Goal: Task Accomplishment & Management: Complete application form

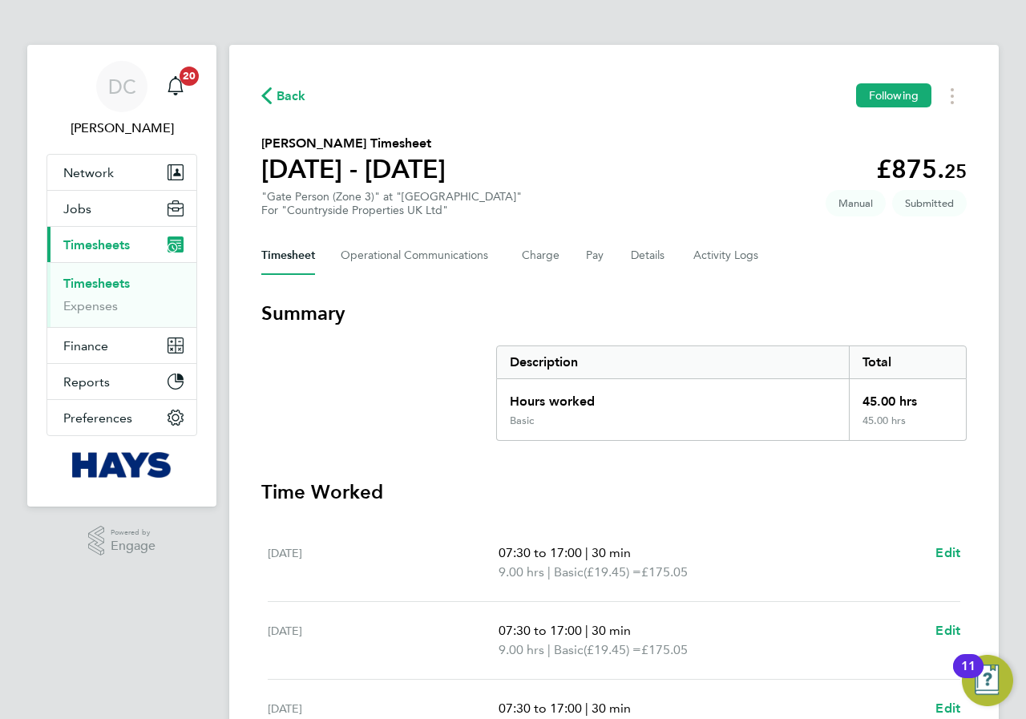
click at [267, 99] on icon "button" at bounding box center [266, 95] width 10 height 17
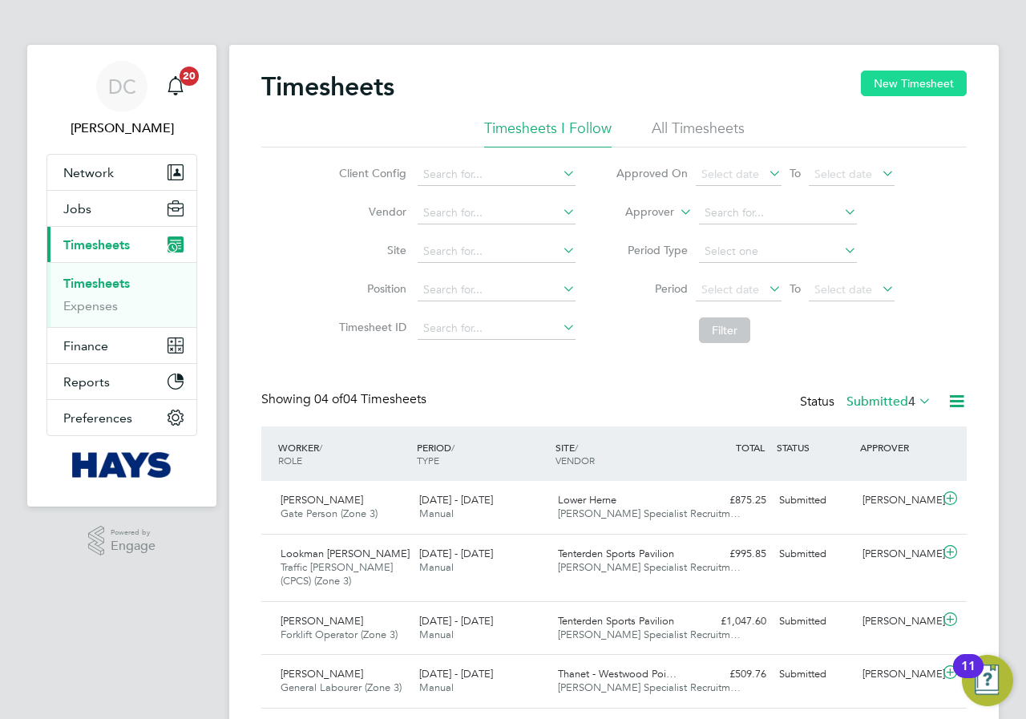
click at [879, 87] on button "New Timesheet" at bounding box center [914, 84] width 106 height 26
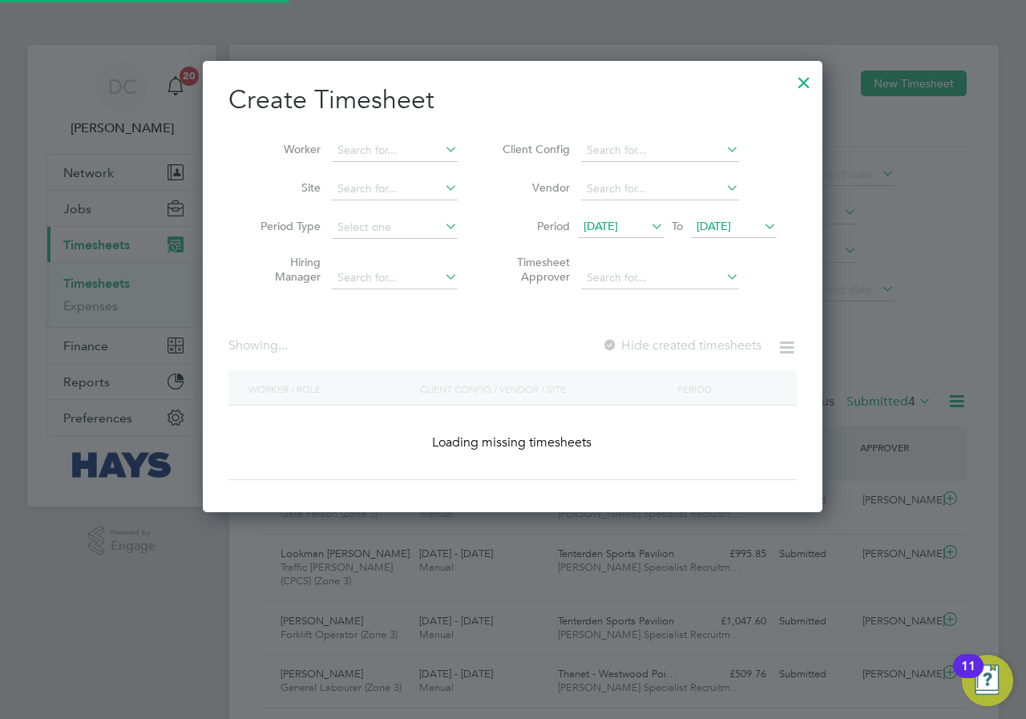
scroll to position [452, 620]
click at [385, 156] on input at bounding box center [395, 150] width 126 height 22
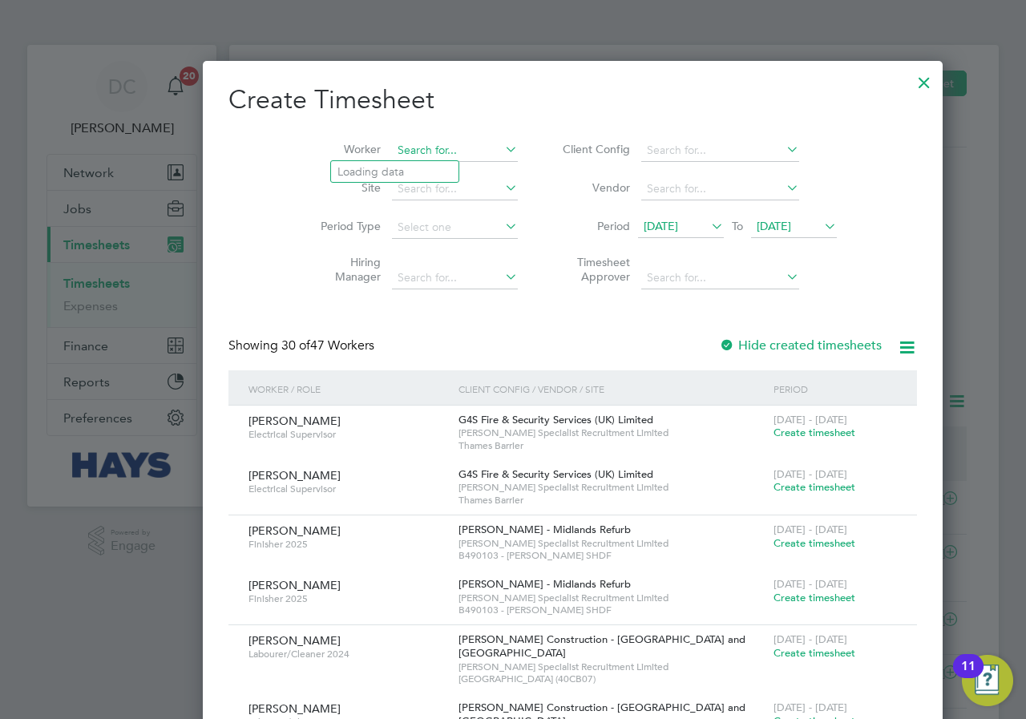
scroll to position [3298, 620]
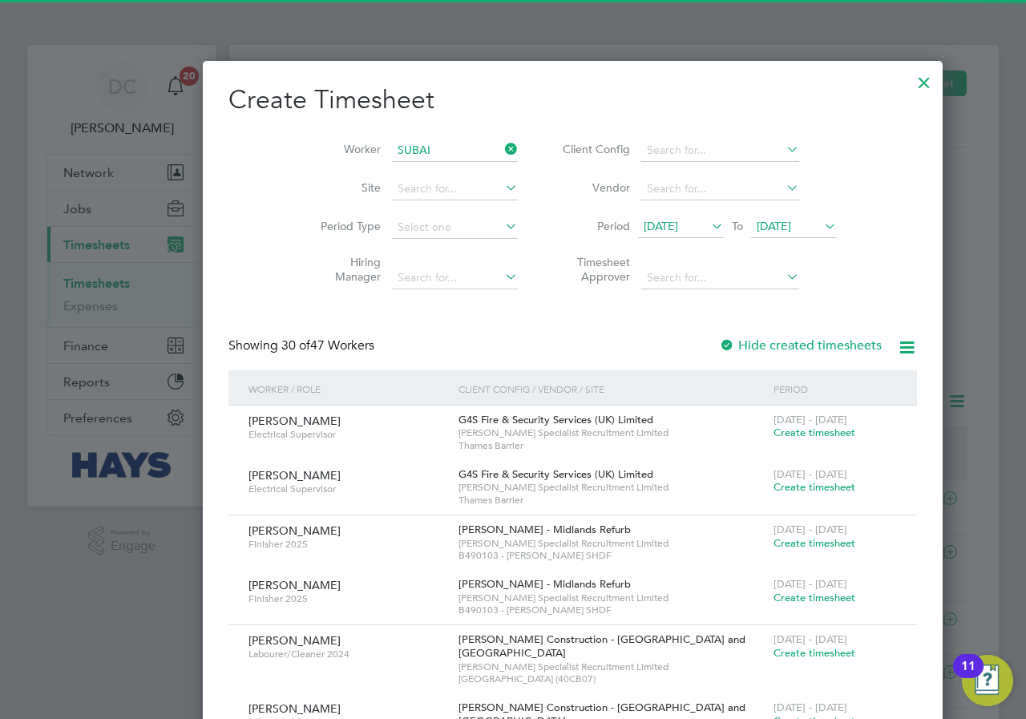
click at [382, 162] on li "[PERSON_NAME]" at bounding box center [398, 172] width 135 height 22
type input "[PERSON_NAME]"
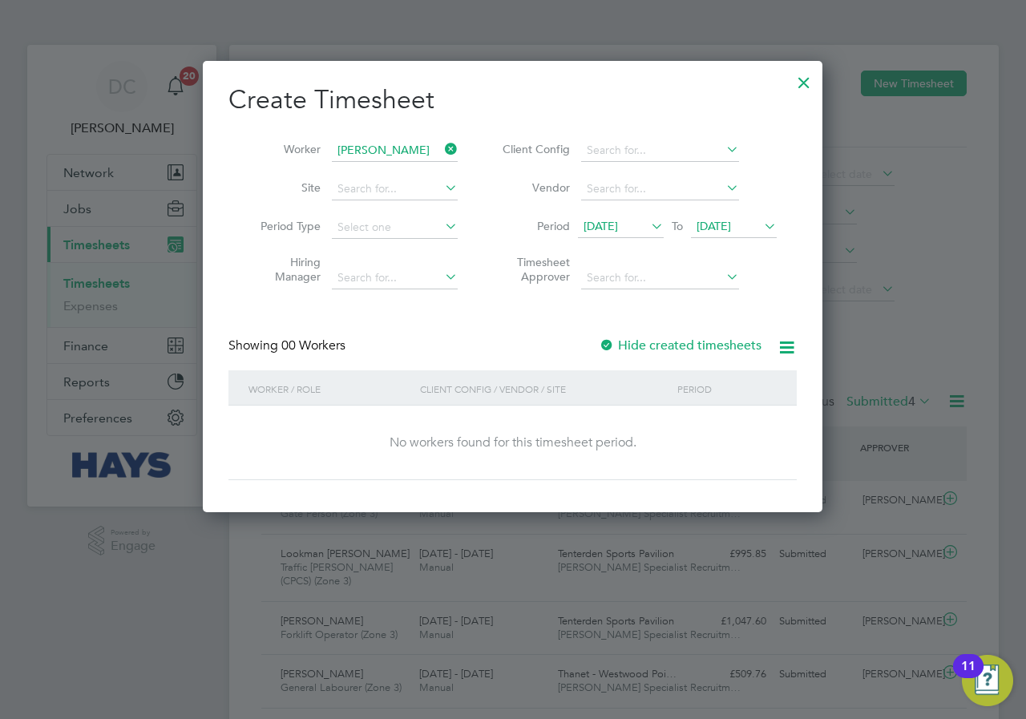
scroll to position [452, 620]
click at [731, 232] on span "[DATE]" at bounding box center [714, 226] width 34 height 14
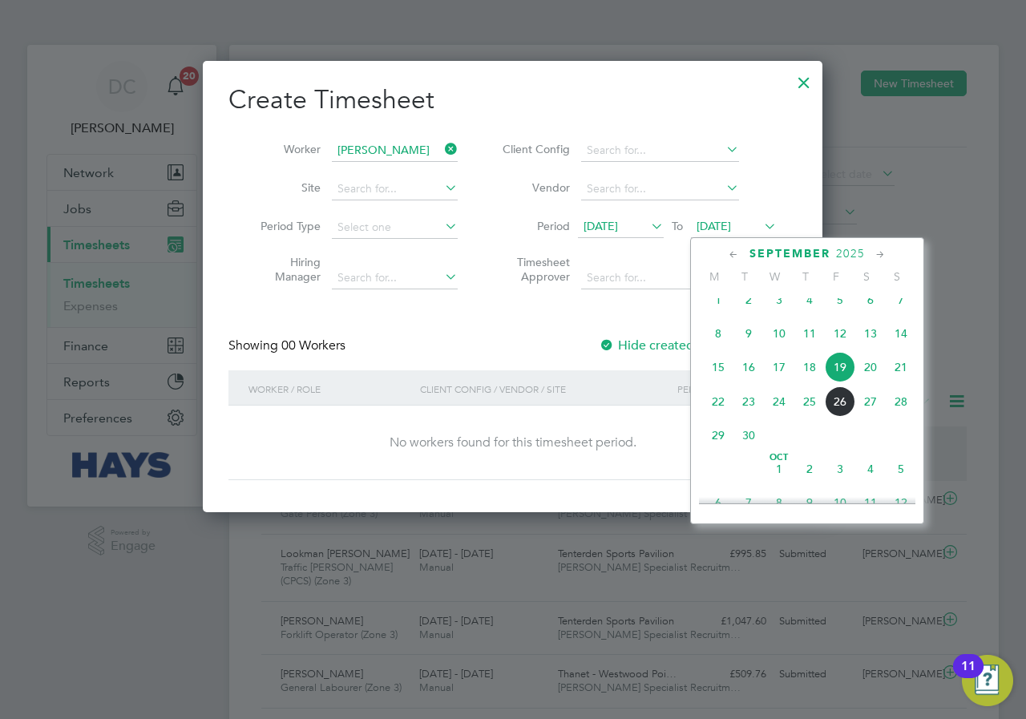
click at [901, 416] on span "28" at bounding box center [901, 401] width 30 height 30
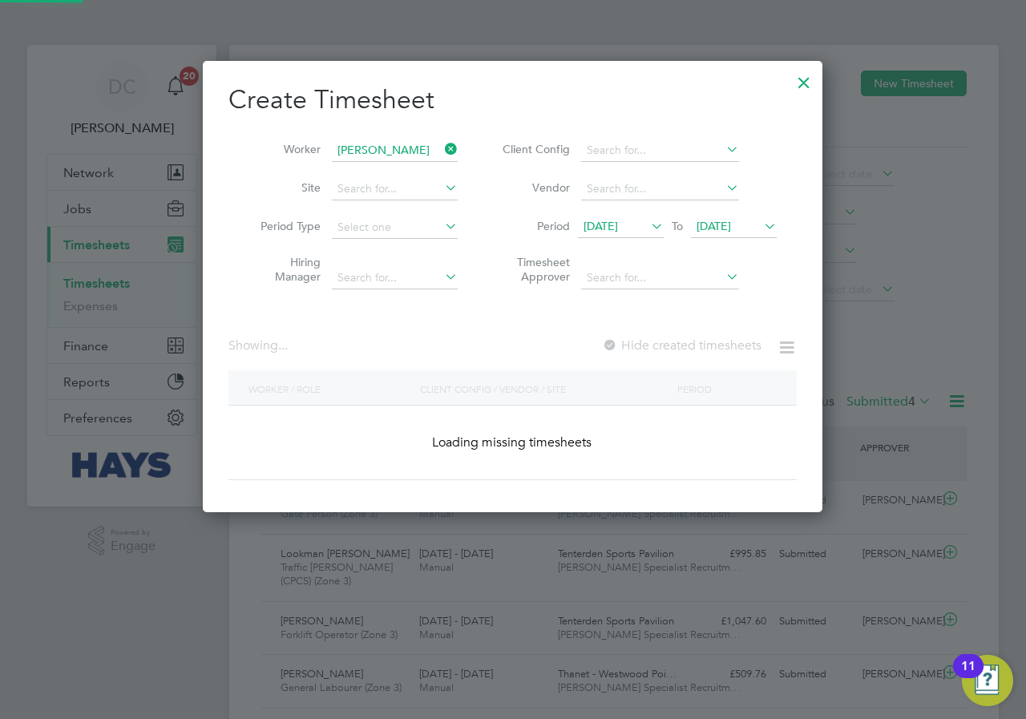
scroll to position [432, 620]
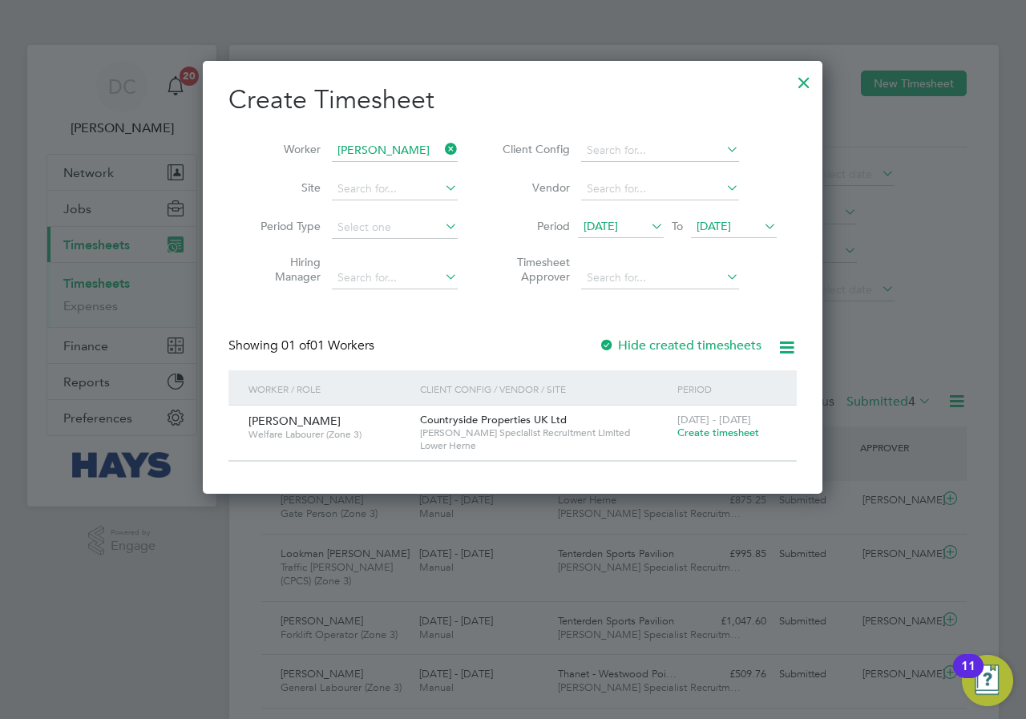
click at [705, 434] on span "Create timesheet" at bounding box center [718, 433] width 82 height 14
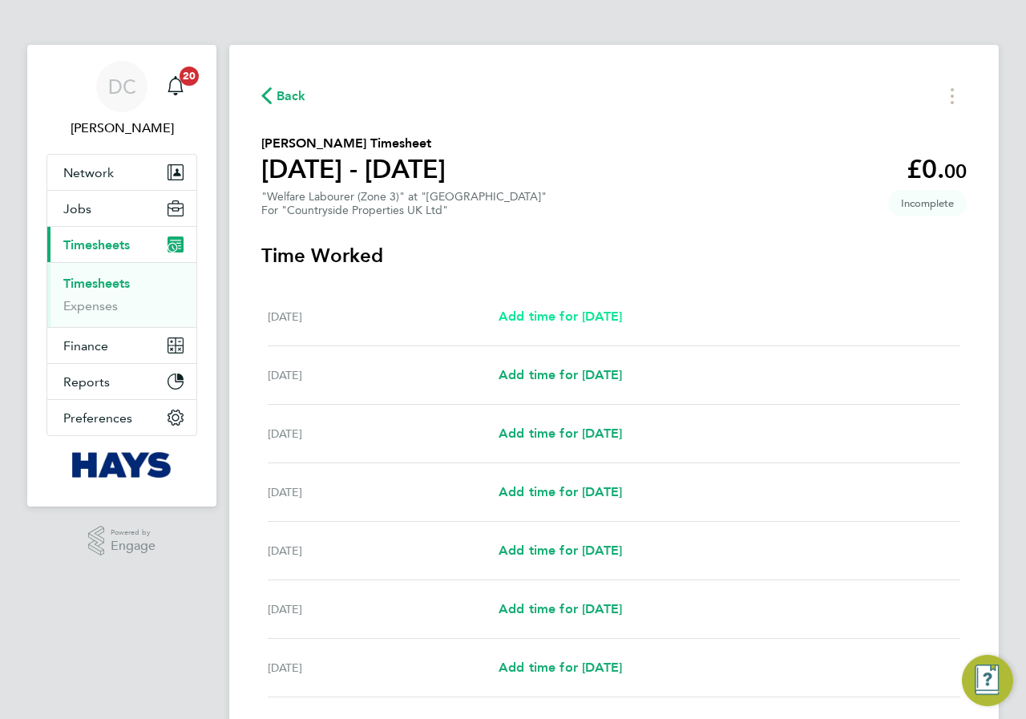
click at [577, 307] on link "Add time for [DATE]" at bounding box center [560, 316] width 123 height 19
select select "30"
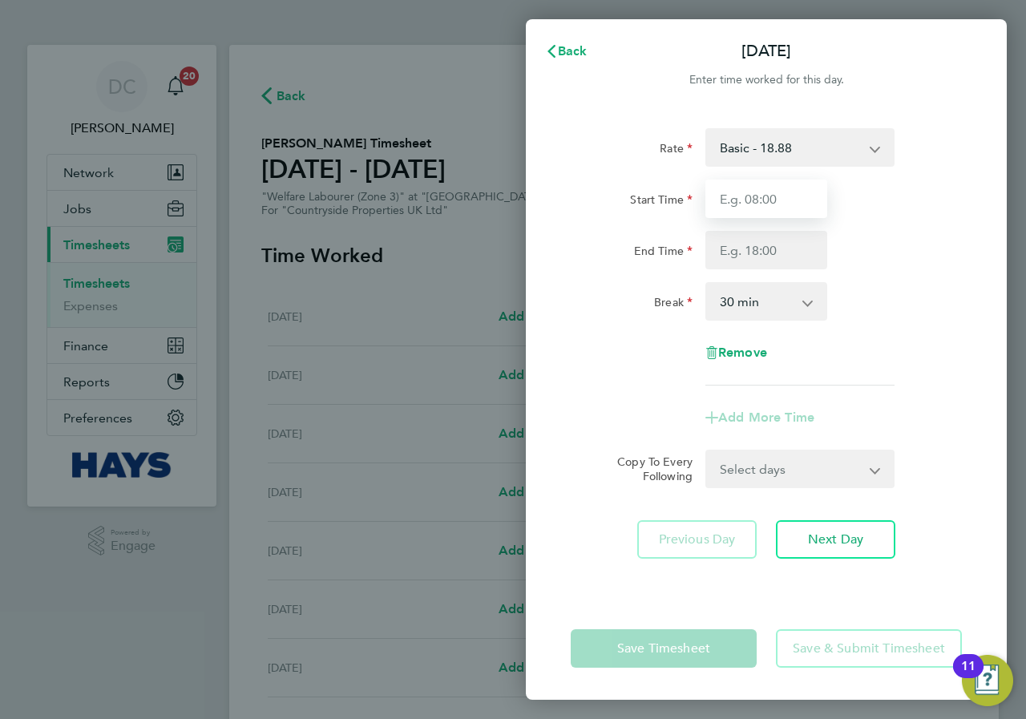
click at [758, 196] on input "Start Time" at bounding box center [766, 199] width 122 height 38
type input "07:30"
click at [767, 255] on input "End Time" at bounding box center [766, 250] width 122 height 38
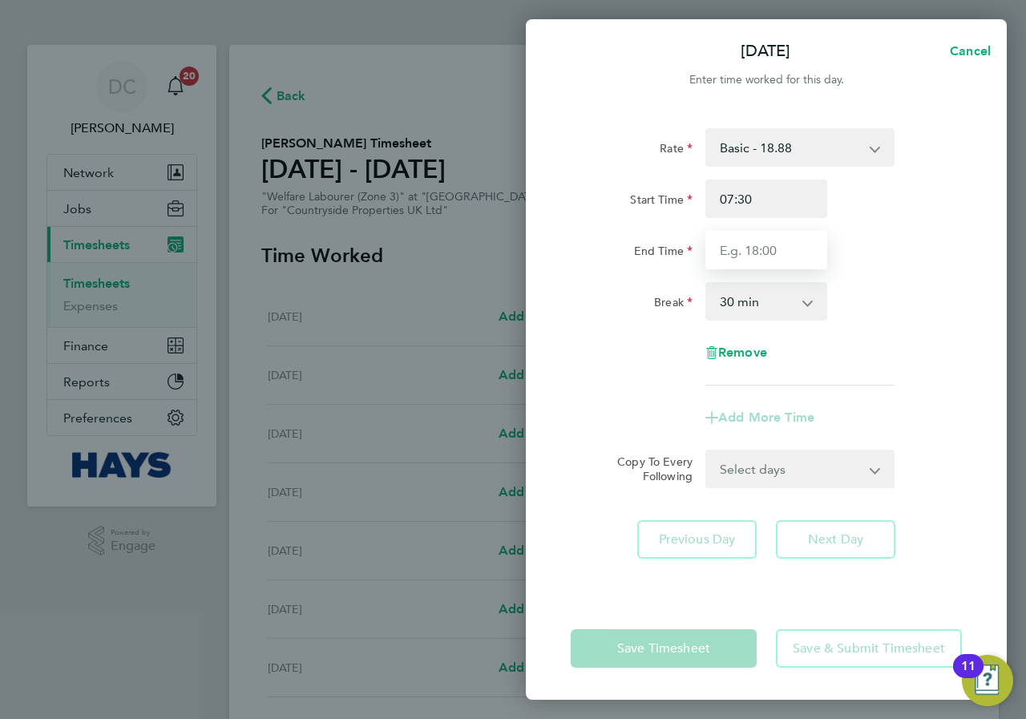
type input "17:00"
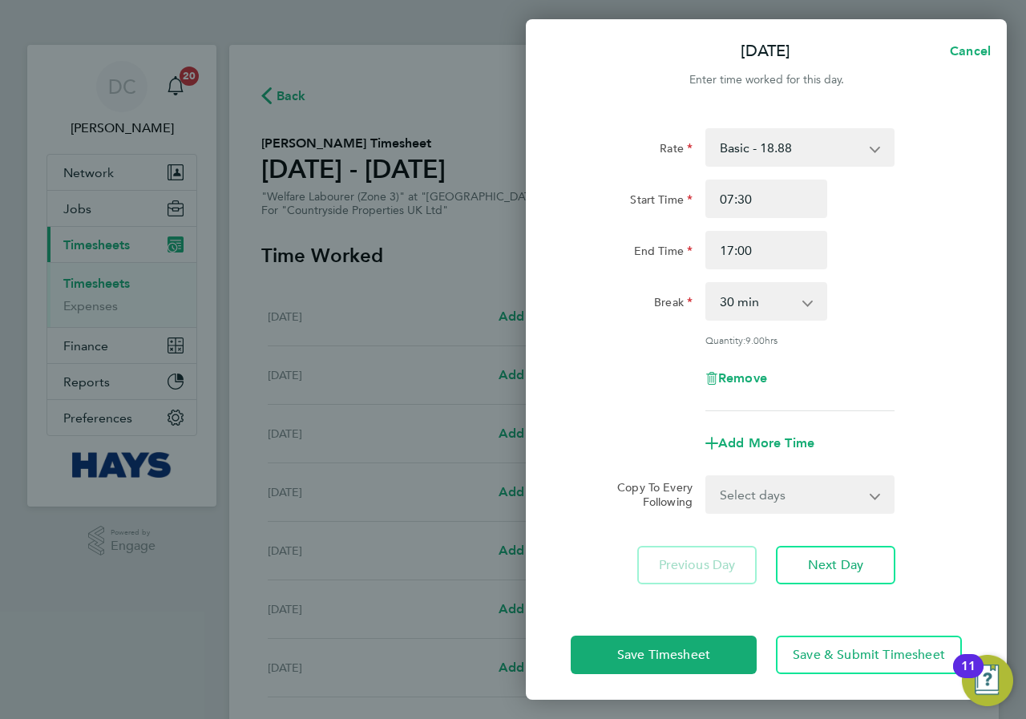
click at [869, 284] on div "Break 0 min 15 min 30 min 45 min 60 min 75 min 90 min" at bounding box center [766, 301] width 404 height 38
click at [862, 563] on span "Next Day" at bounding box center [835, 565] width 55 height 16
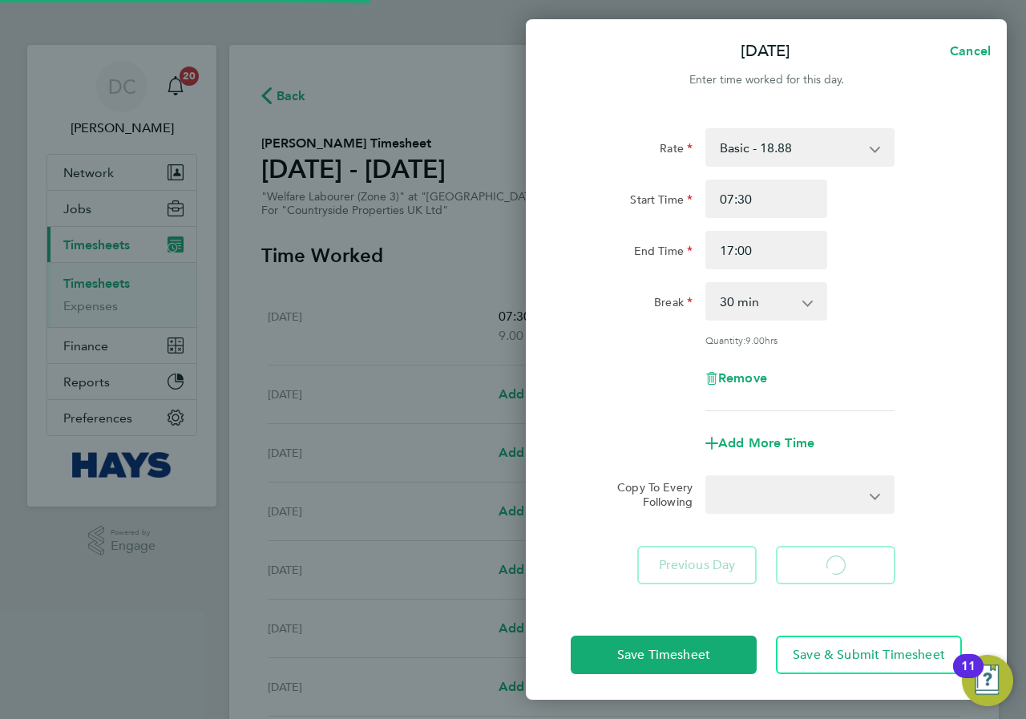
select select "30"
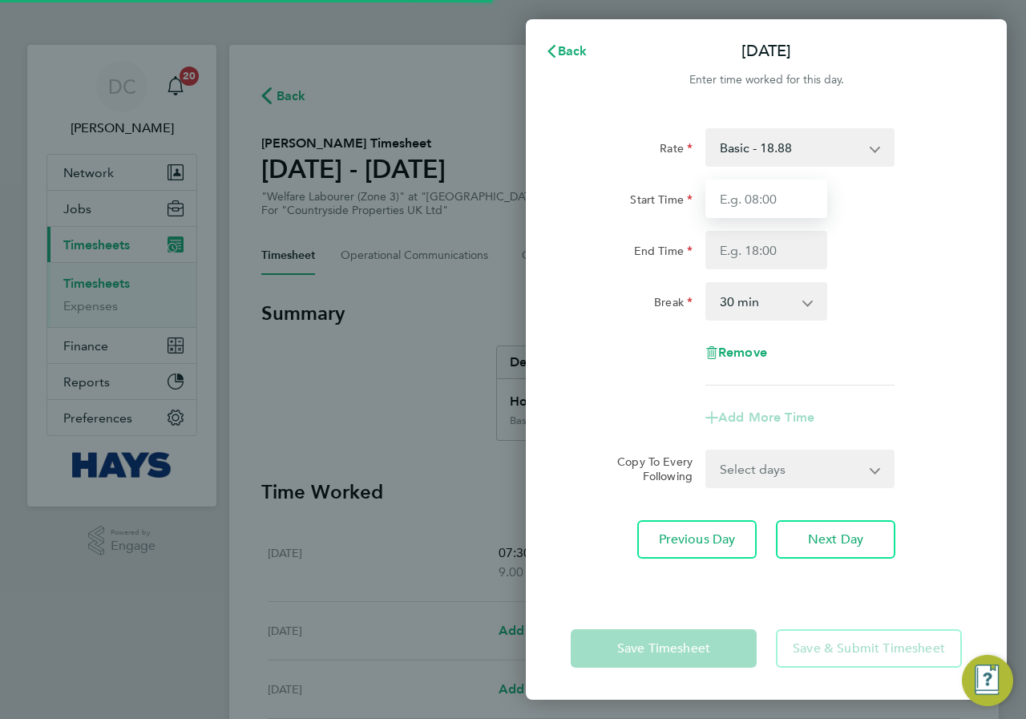
drag, startPoint x: 748, startPoint y: 194, endPoint x: 761, endPoint y: 199, distance: 14.5
click at [749, 194] on input "Start Time" at bounding box center [766, 199] width 122 height 38
type input "07:30"
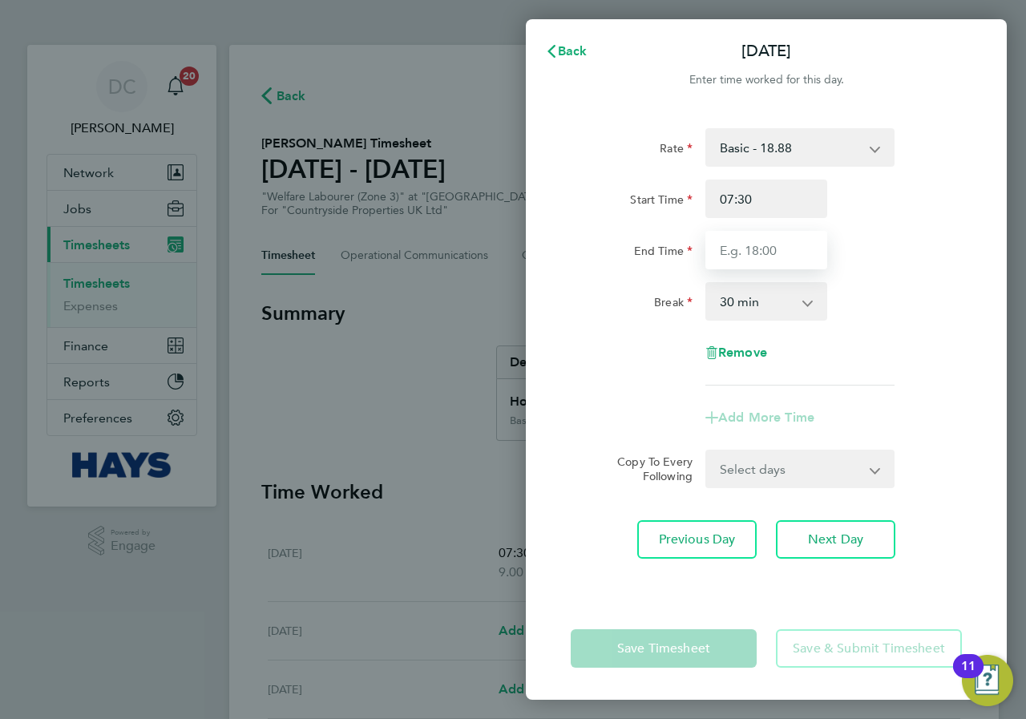
click at [778, 241] on input "End Time" at bounding box center [766, 250] width 122 height 38
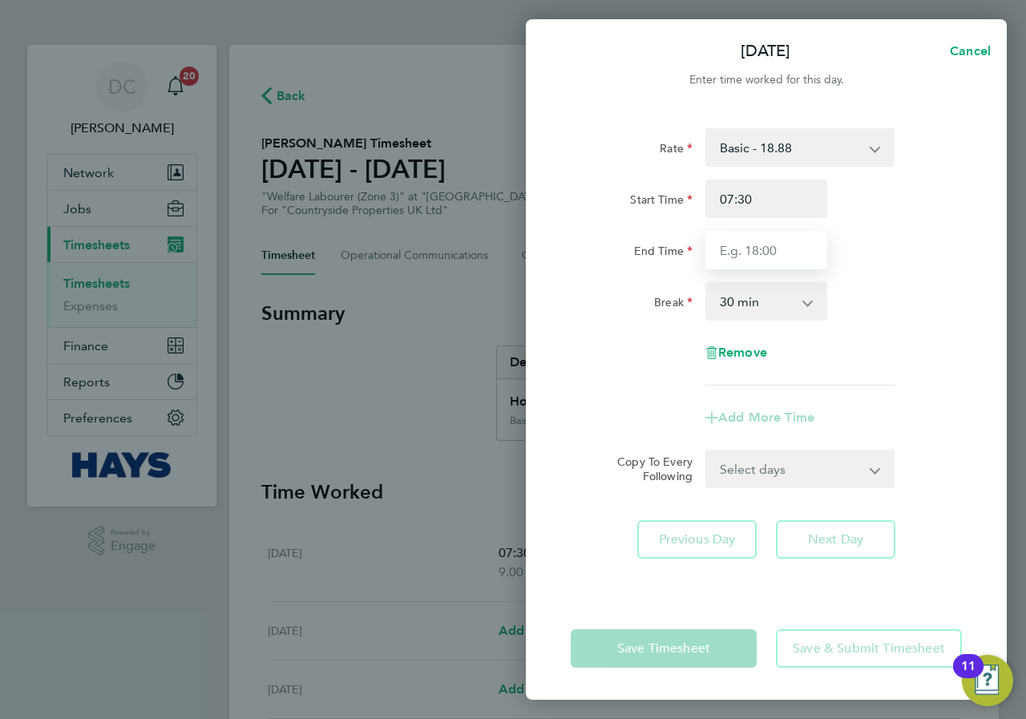
type input "17:00"
click at [908, 286] on div "Break 0 min 15 min 30 min 45 min 60 min 75 min 90 min" at bounding box center [766, 301] width 404 height 38
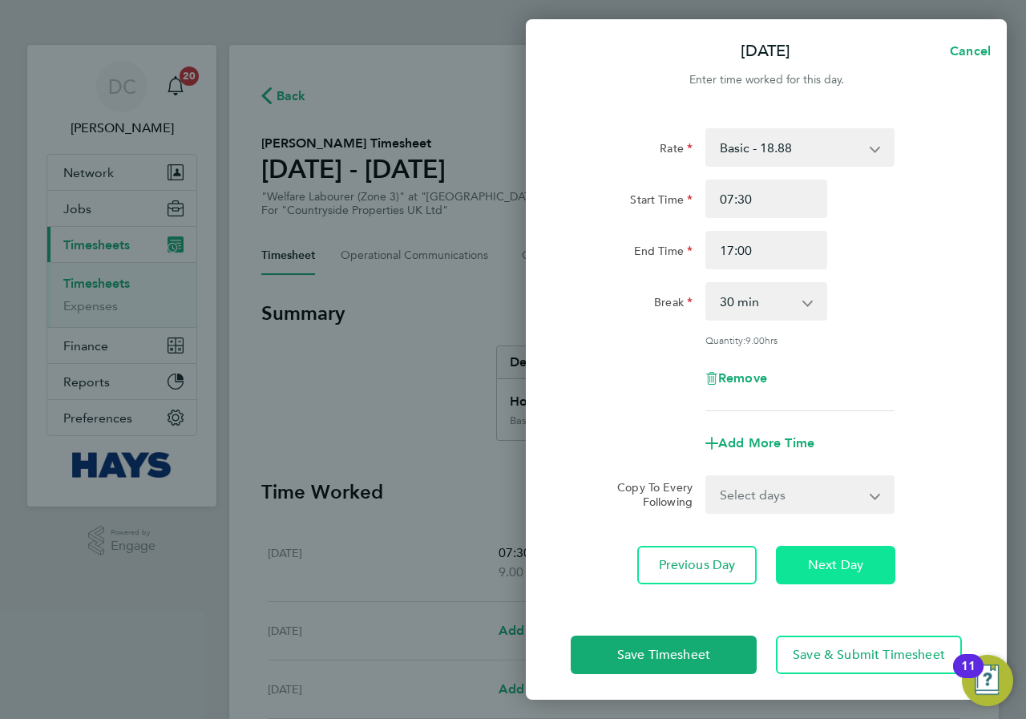
click at [829, 568] on span "Next Day" at bounding box center [835, 565] width 55 height 16
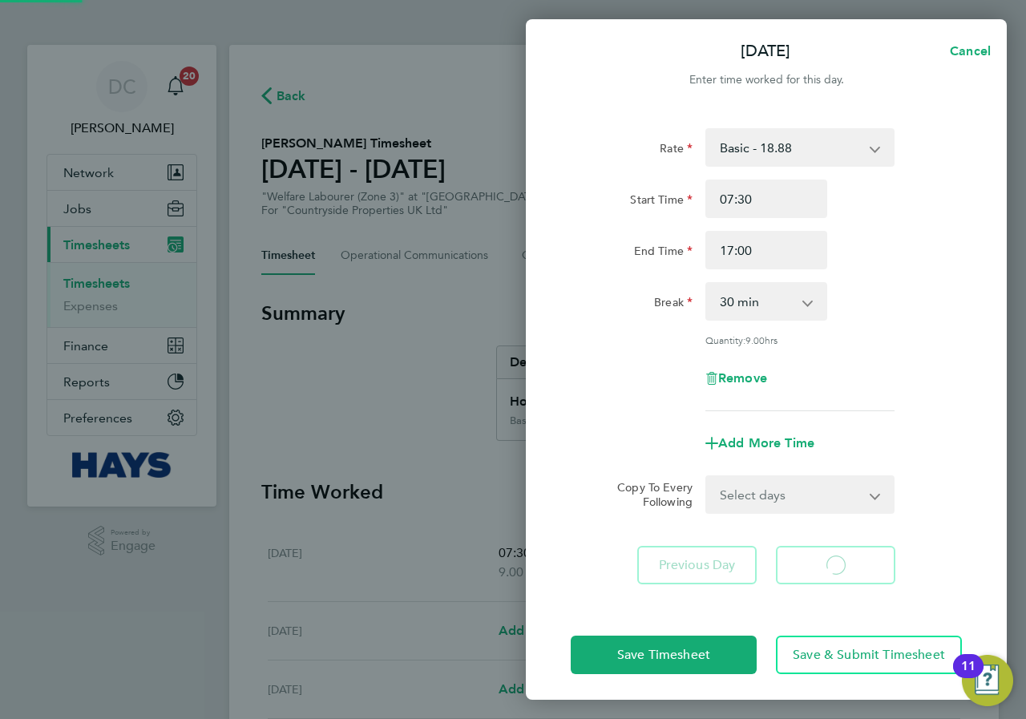
select select "30"
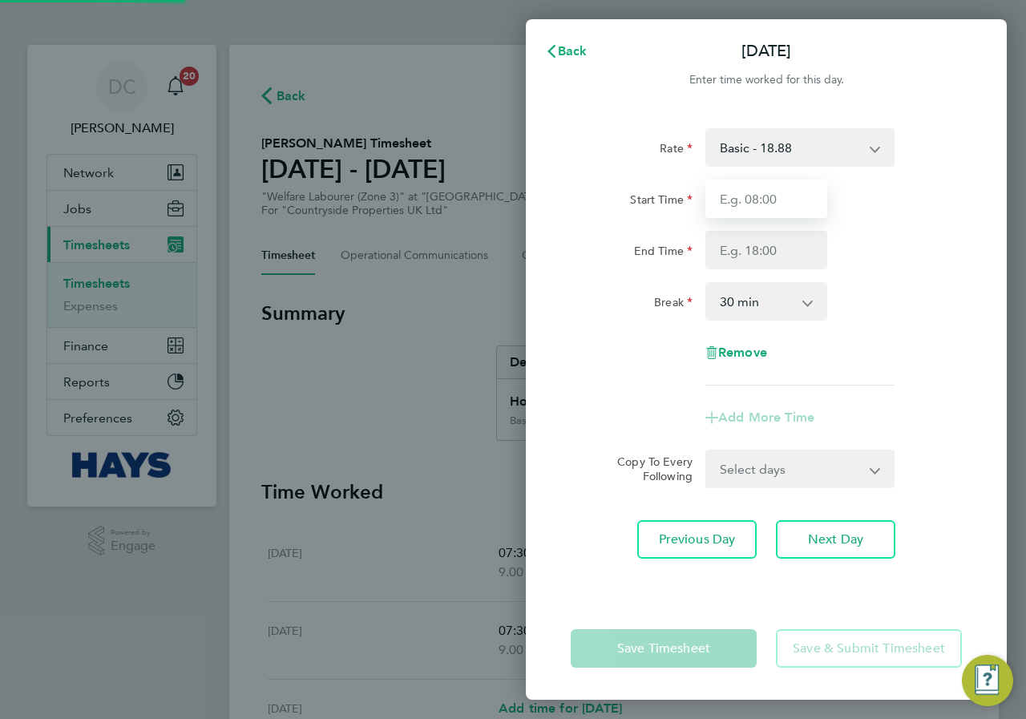
click at [776, 197] on input "Start Time" at bounding box center [766, 199] width 122 height 38
type input "07:30"
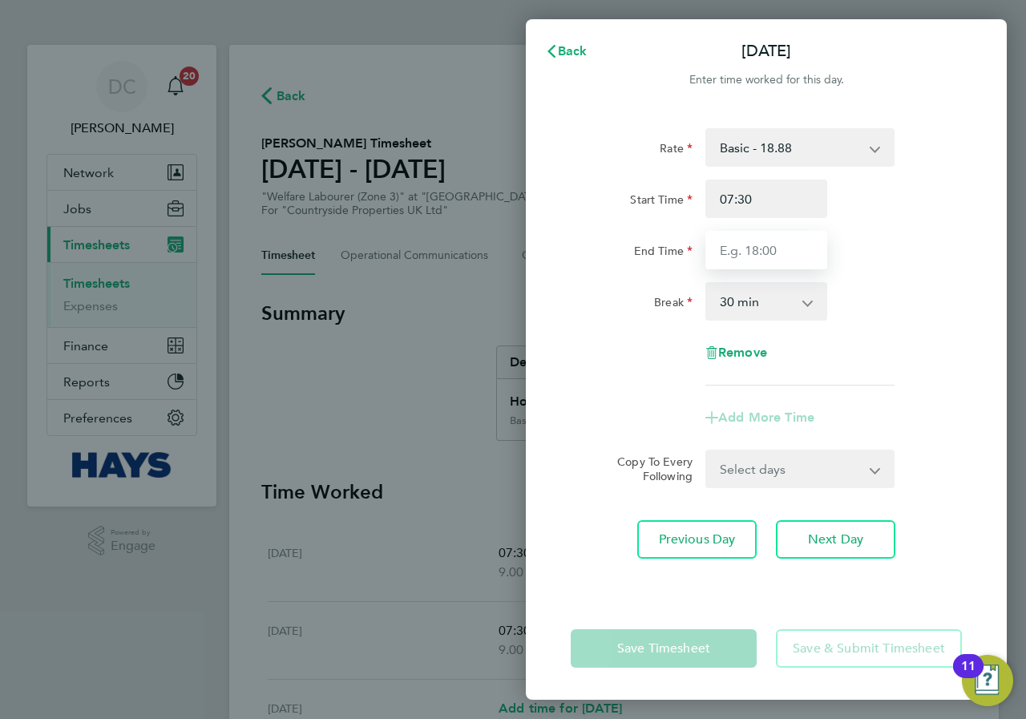
click at [774, 242] on input "End Time" at bounding box center [766, 250] width 122 height 38
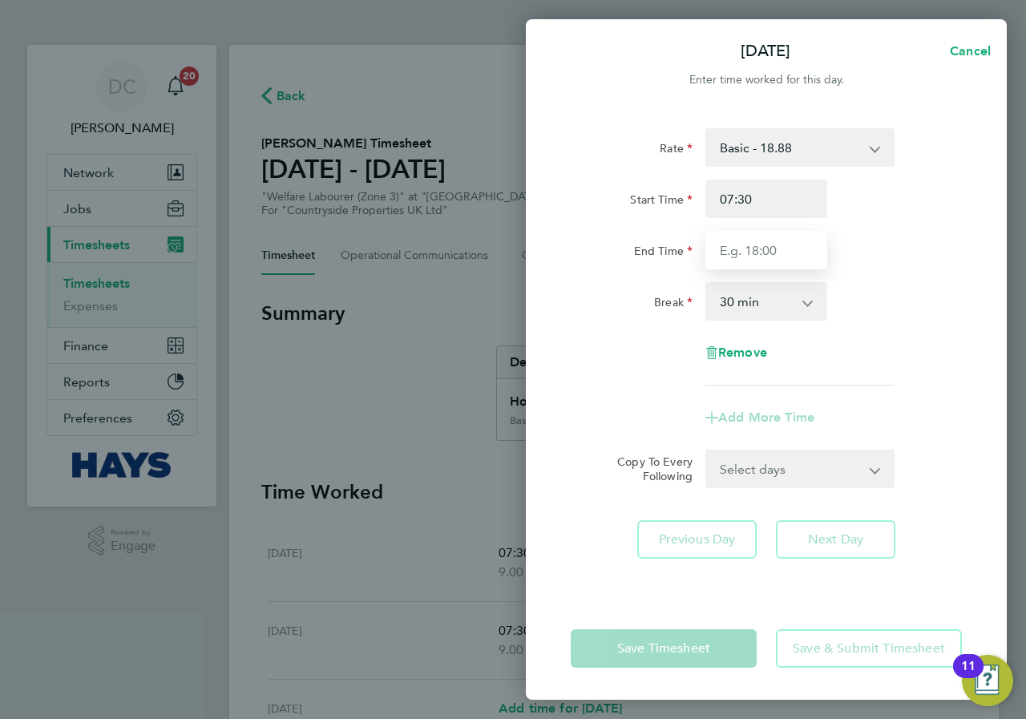
type input "17:00"
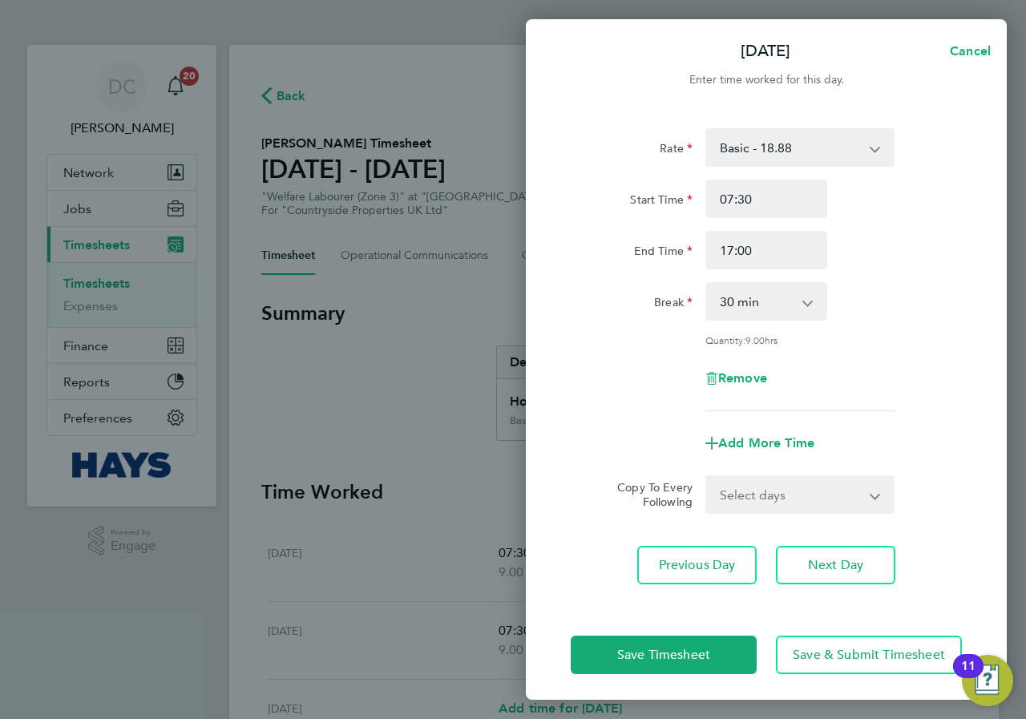
click at [855, 282] on div "Break 0 min 15 min 30 min 45 min 60 min 75 min 90 min" at bounding box center [766, 301] width 404 height 38
click at [834, 561] on span "Next Day" at bounding box center [835, 565] width 55 height 16
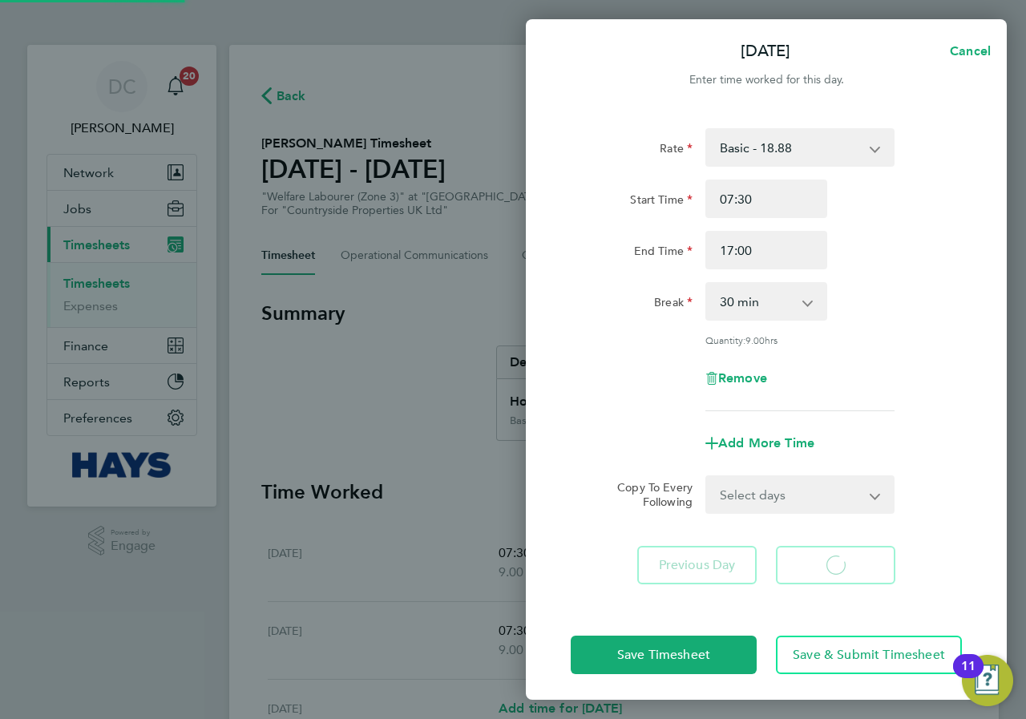
select select "30"
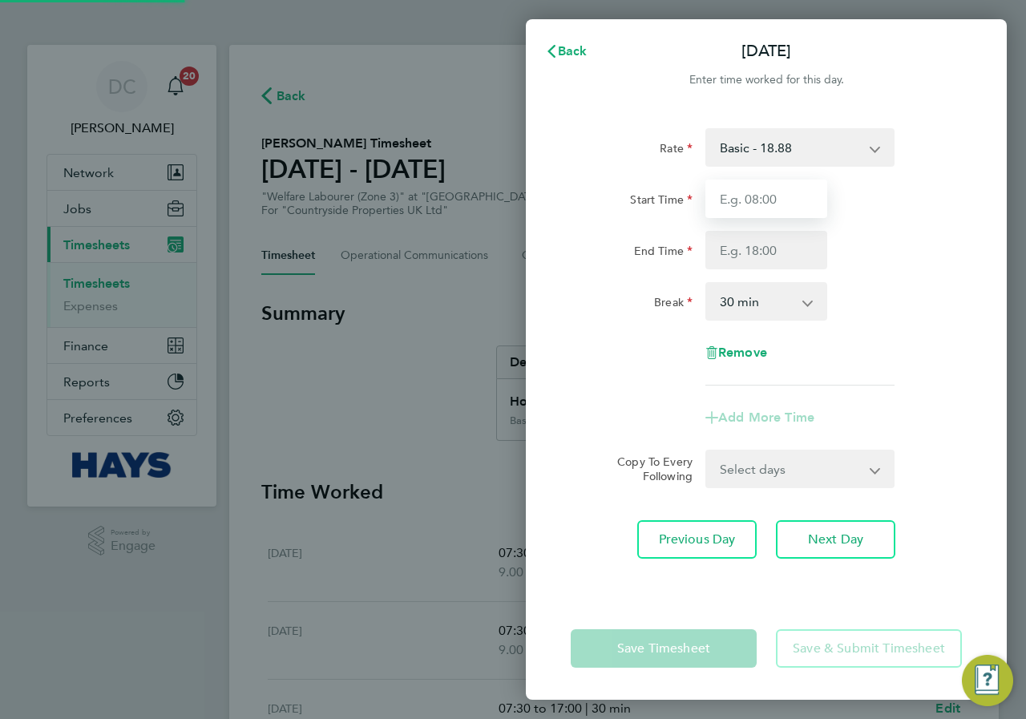
click at [768, 202] on input "Start Time" at bounding box center [766, 199] width 122 height 38
type input "07:30"
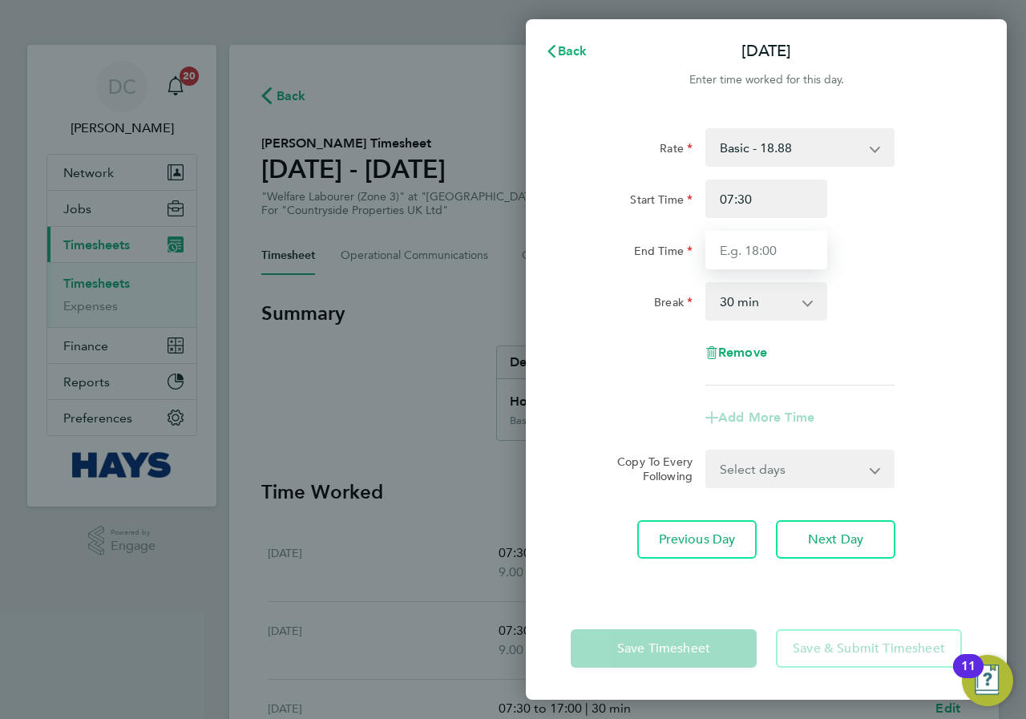
drag, startPoint x: 765, startPoint y: 250, endPoint x: 774, endPoint y: 267, distance: 19.0
click at [765, 250] on input "End Time" at bounding box center [766, 250] width 122 height 38
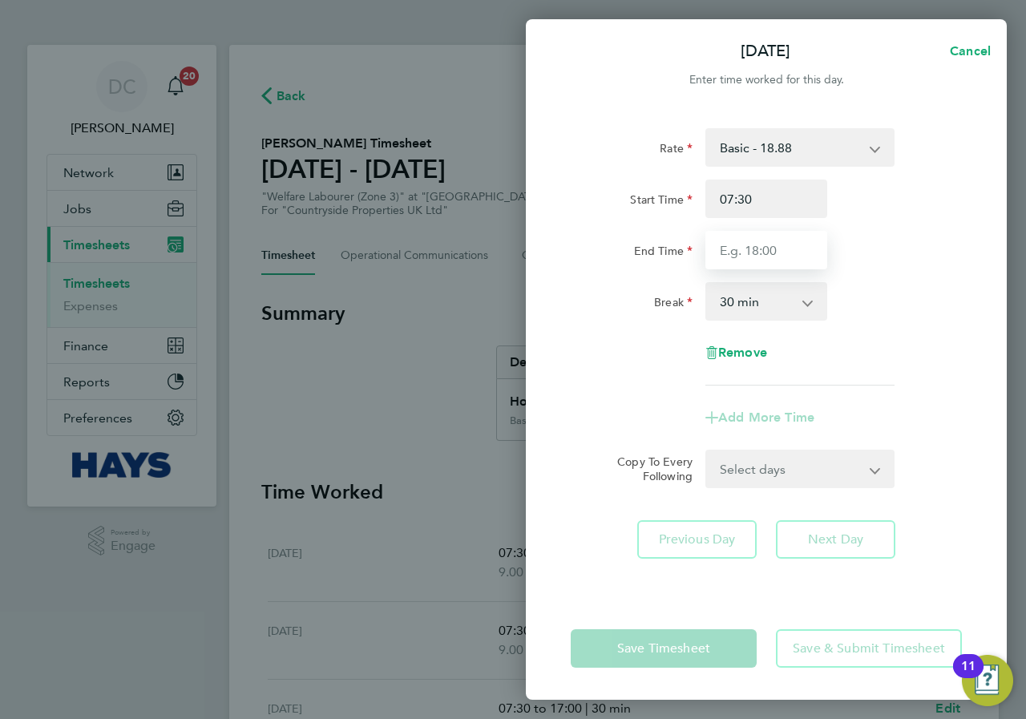
type input "17:00"
click at [861, 254] on div "End Time 17:00" at bounding box center [766, 250] width 404 height 38
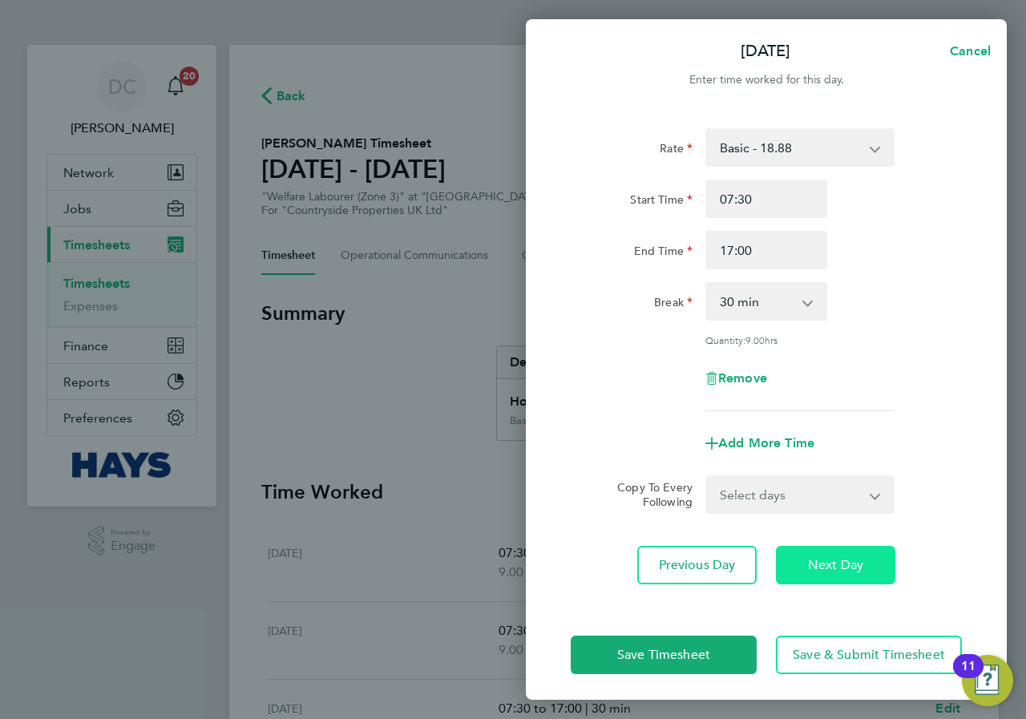
click at [831, 563] on span "Next Day" at bounding box center [835, 565] width 55 height 16
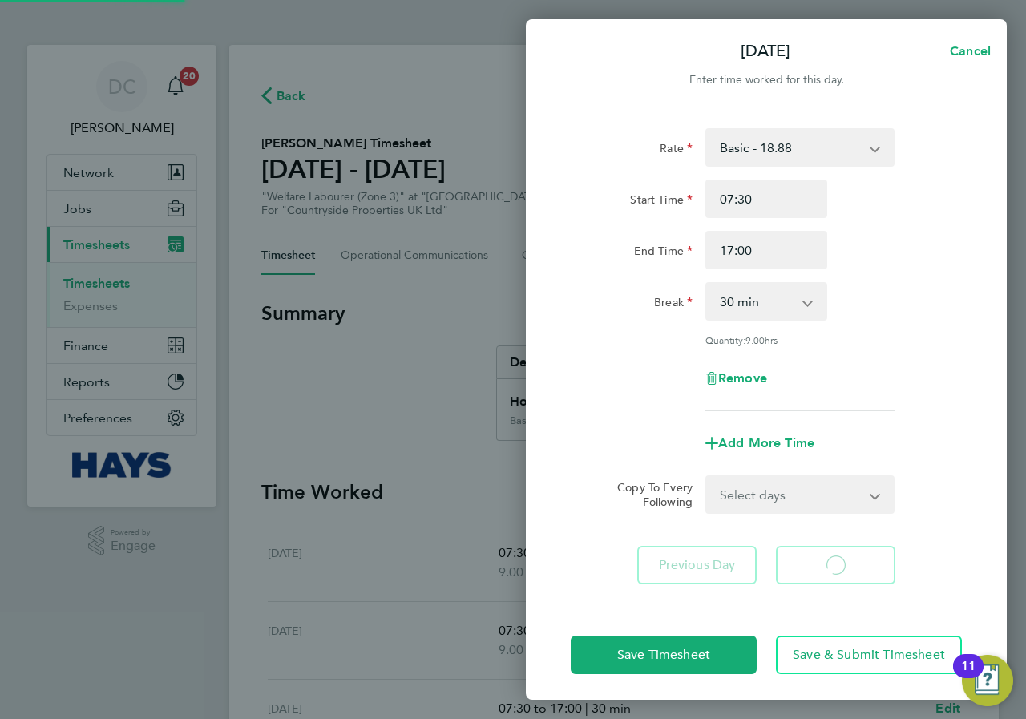
select select "30"
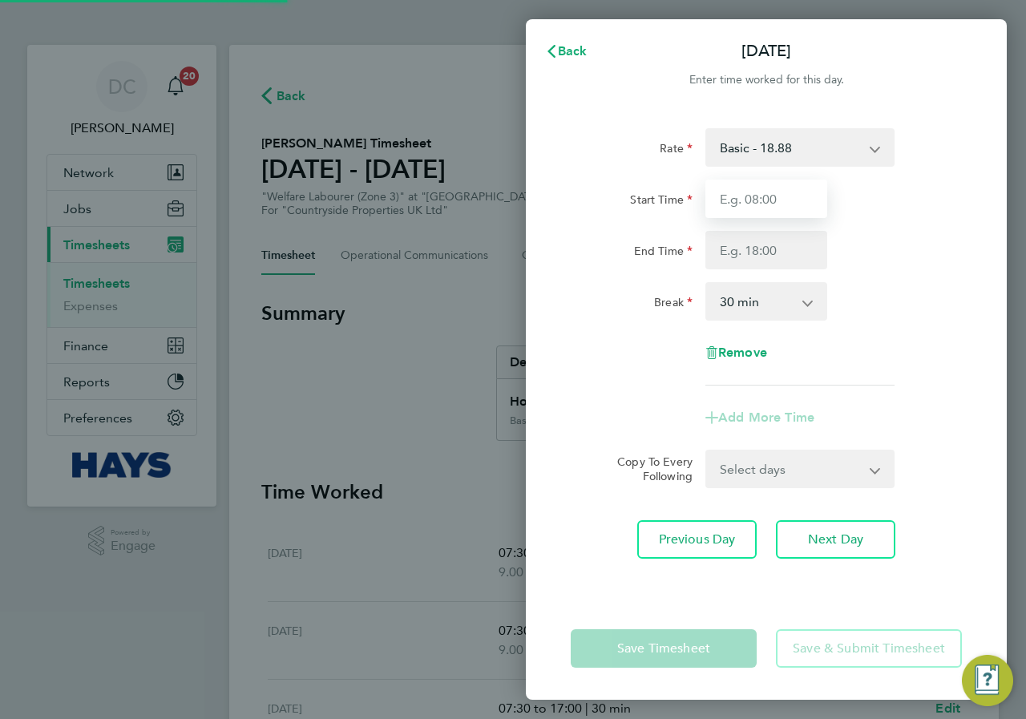
drag, startPoint x: 743, startPoint y: 197, endPoint x: 767, endPoint y: 199, distance: 24.1
click at [757, 199] on input "Start Time" at bounding box center [766, 199] width 122 height 38
type input "07:30"
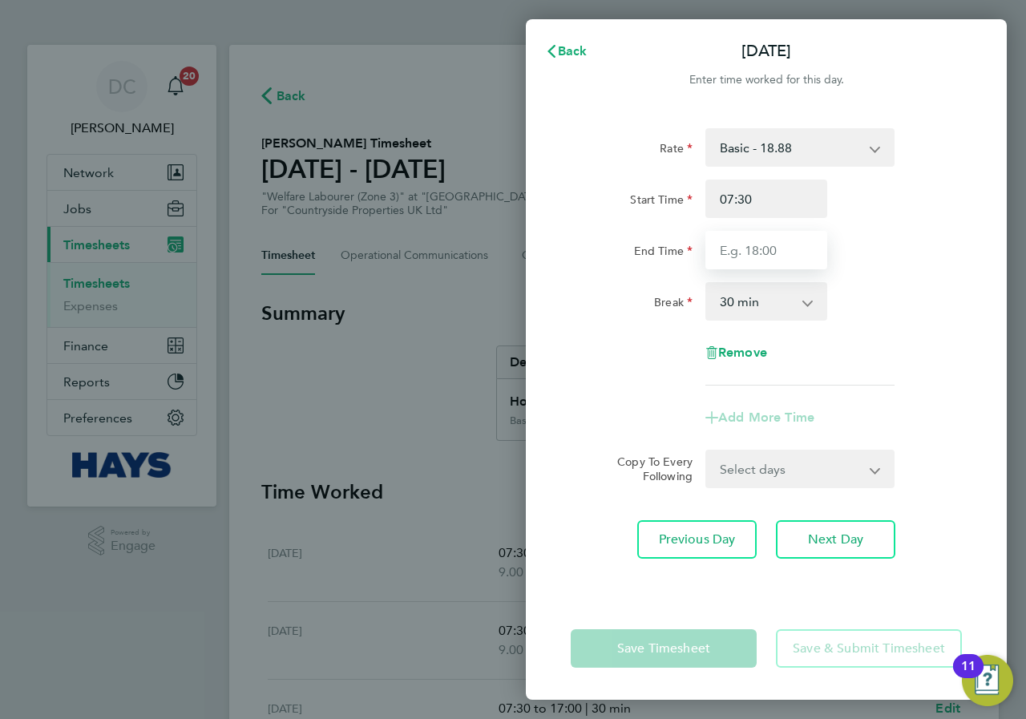
click at [786, 246] on input "End Time" at bounding box center [766, 250] width 122 height 38
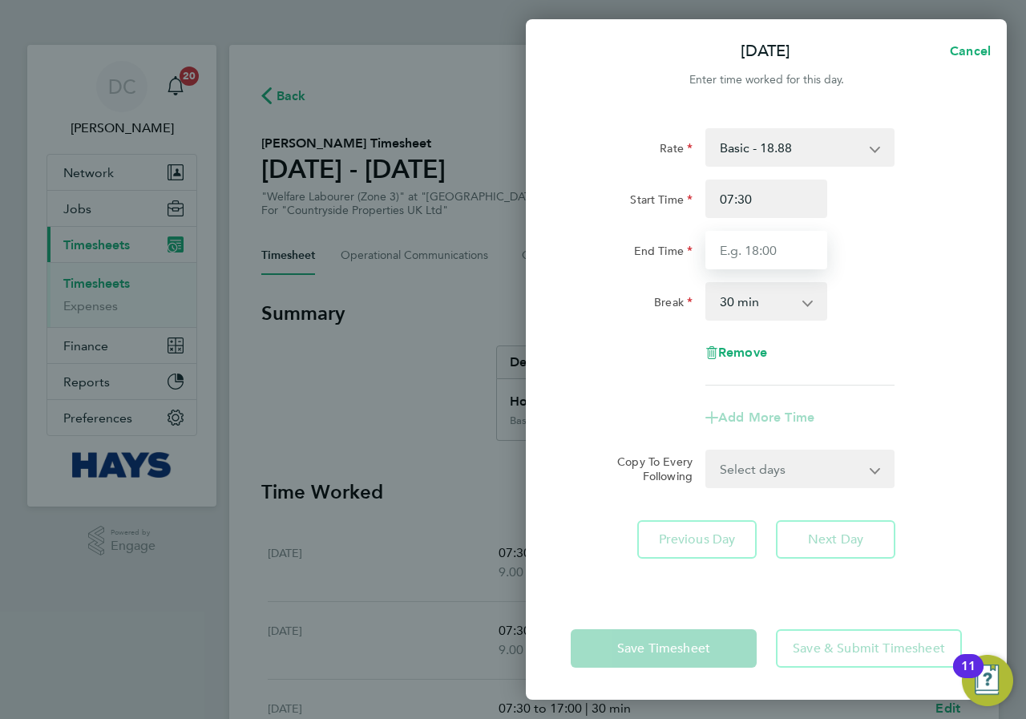
type input "17:00"
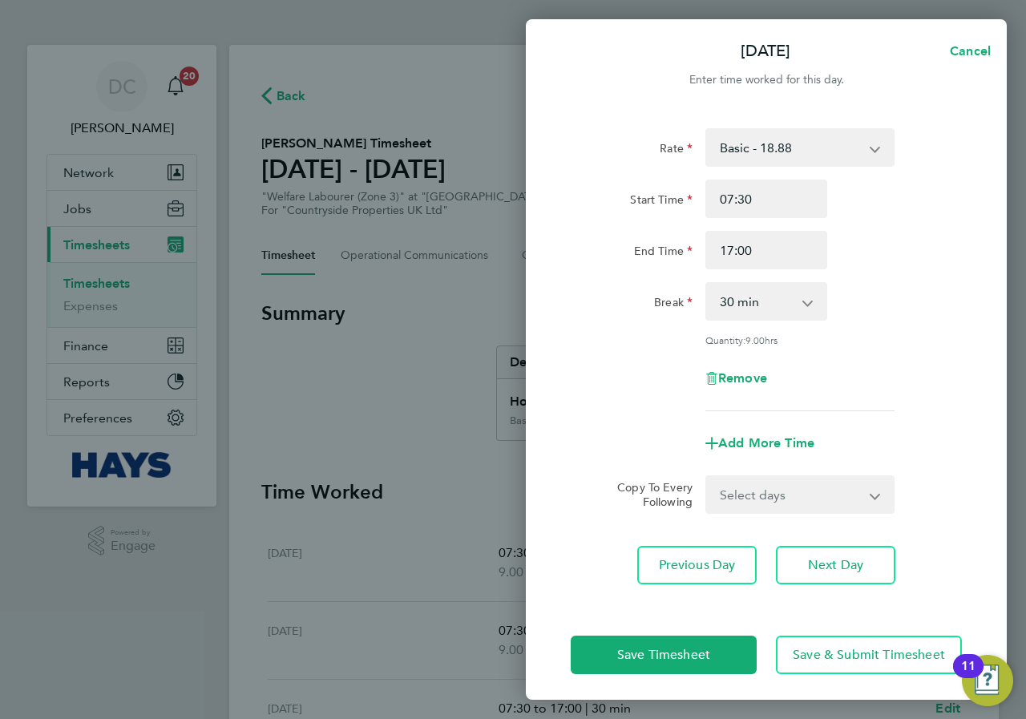
click at [880, 264] on div "End Time 17:00" at bounding box center [766, 250] width 404 height 38
click at [880, 655] on span "Save & Submit Timesheet" at bounding box center [869, 655] width 152 height 16
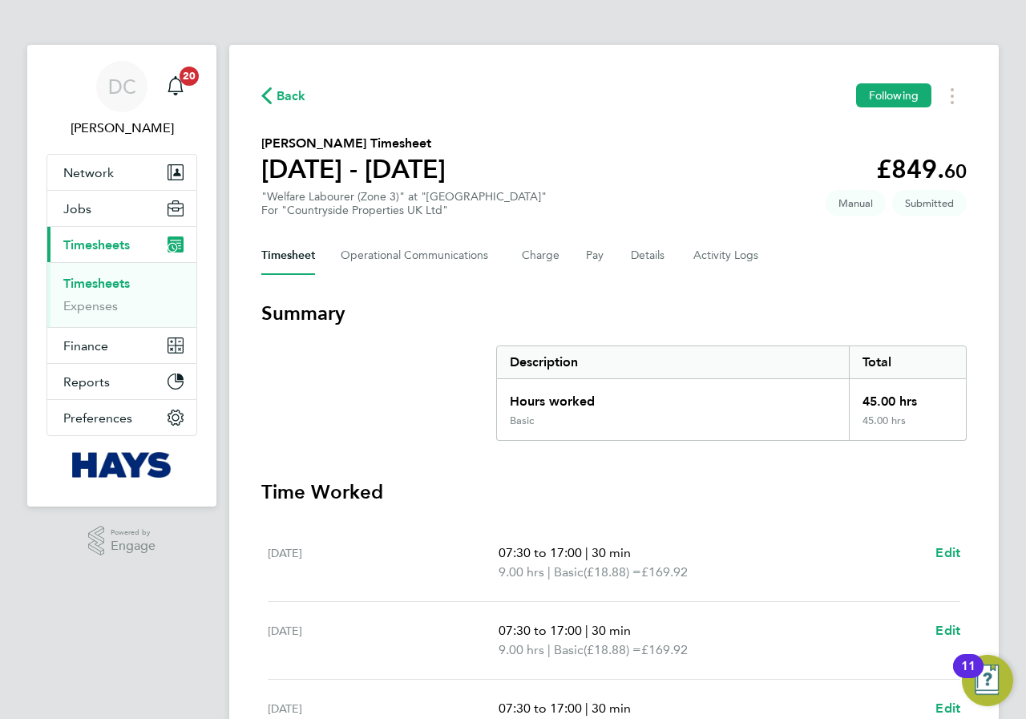
click at [289, 91] on span "Back" at bounding box center [292, 96] width 30 height 19
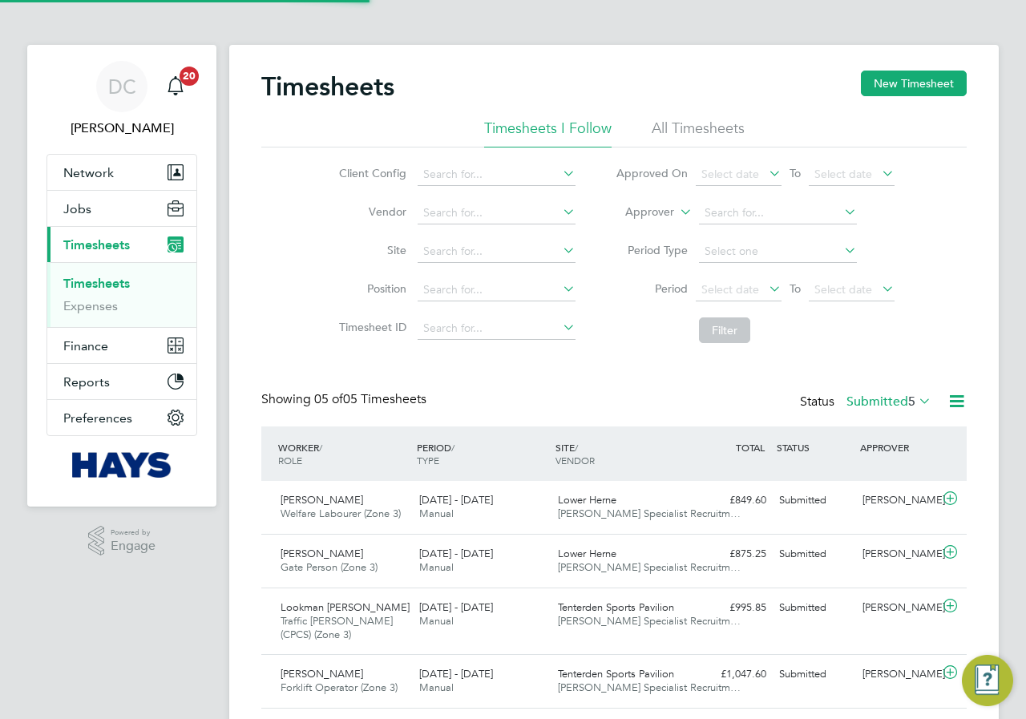
scroll to position [54, 139]
